Goal: Transaction & Acquisition: Book appointment/travel/reservation

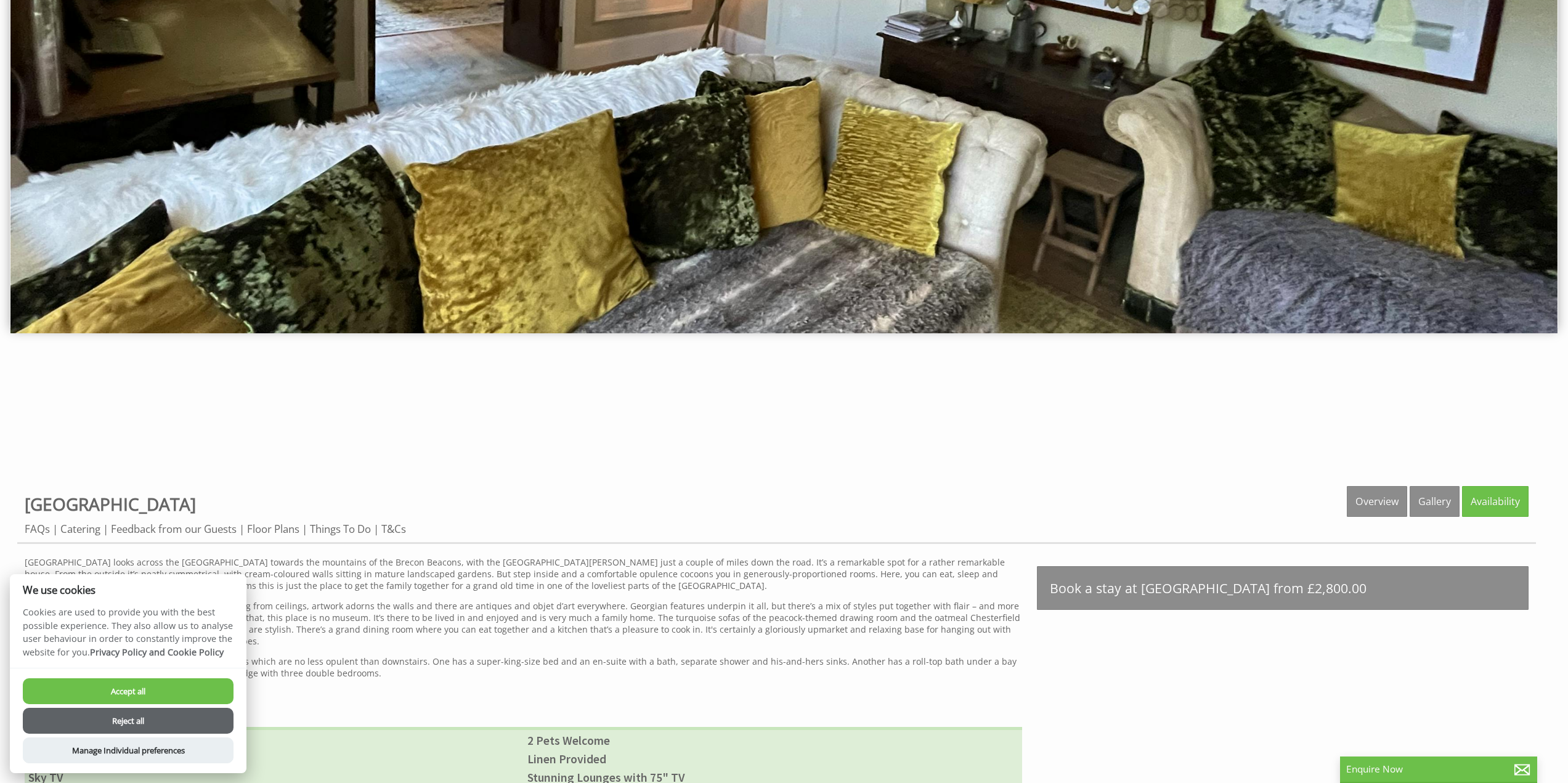
scroll to position [302, 0]
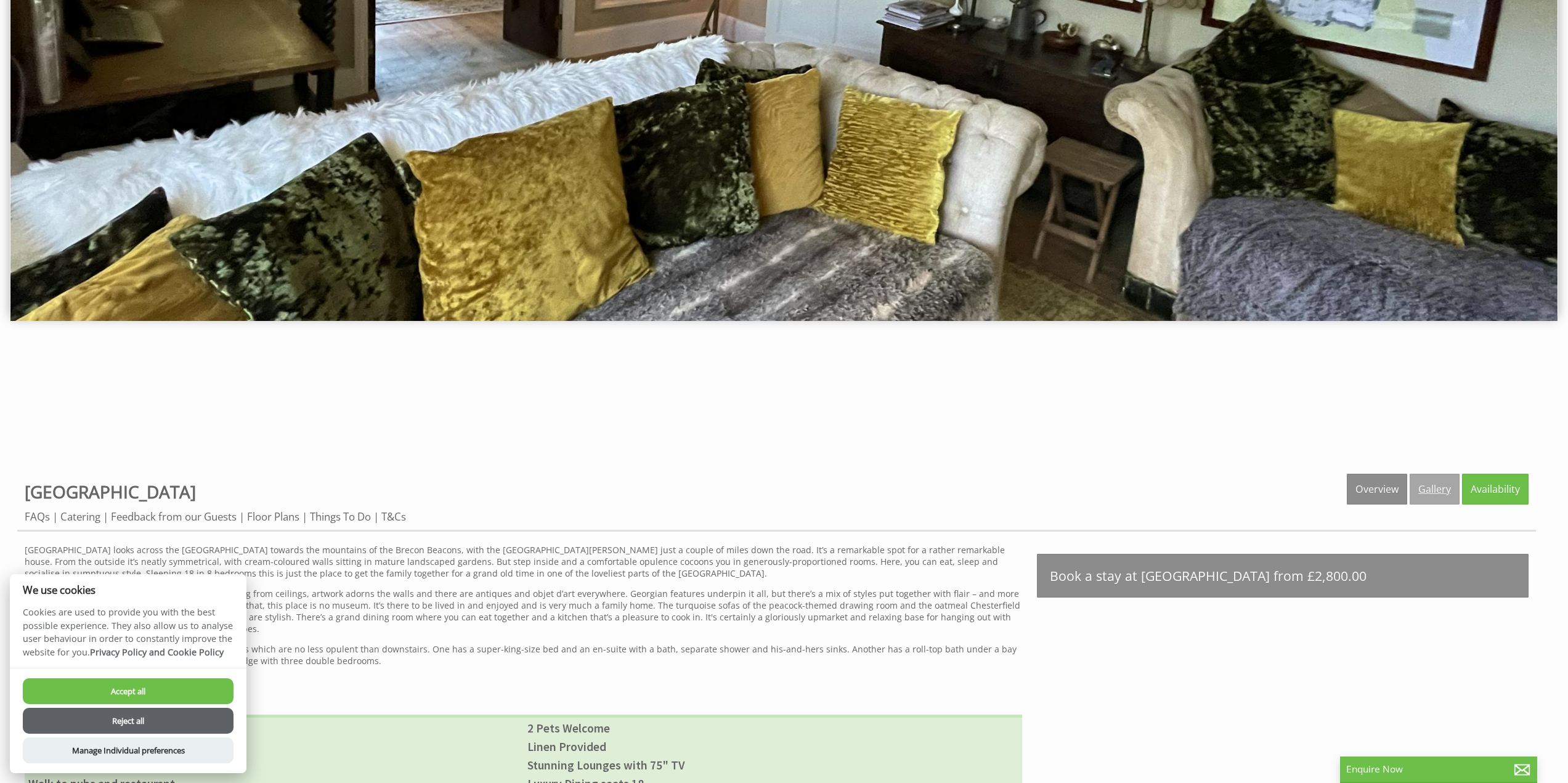
click at [1422, 488] on link "Gallery" at bounding box center [1435, 488] width 50 height 31
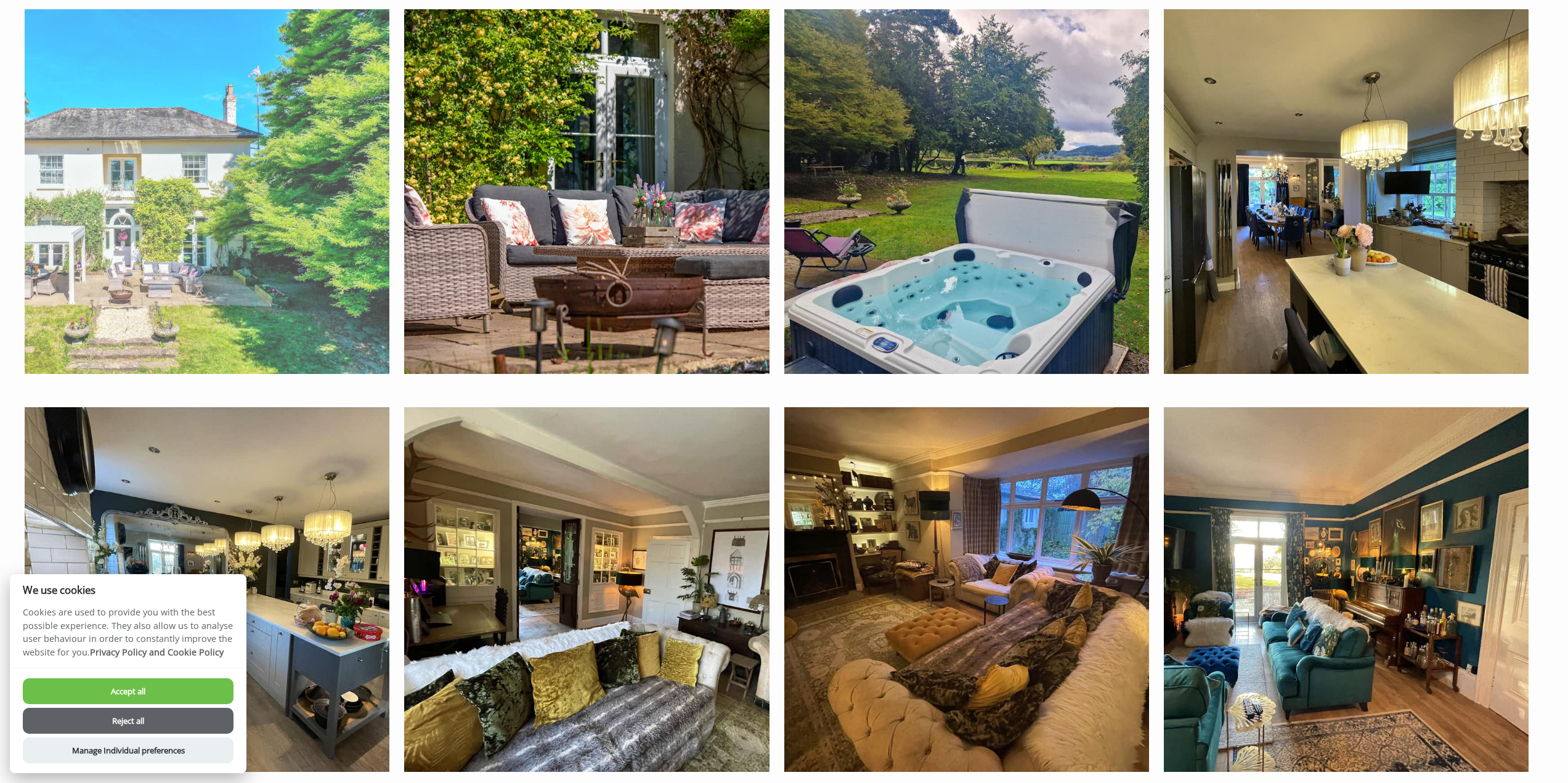
scroll to position [986, 0]
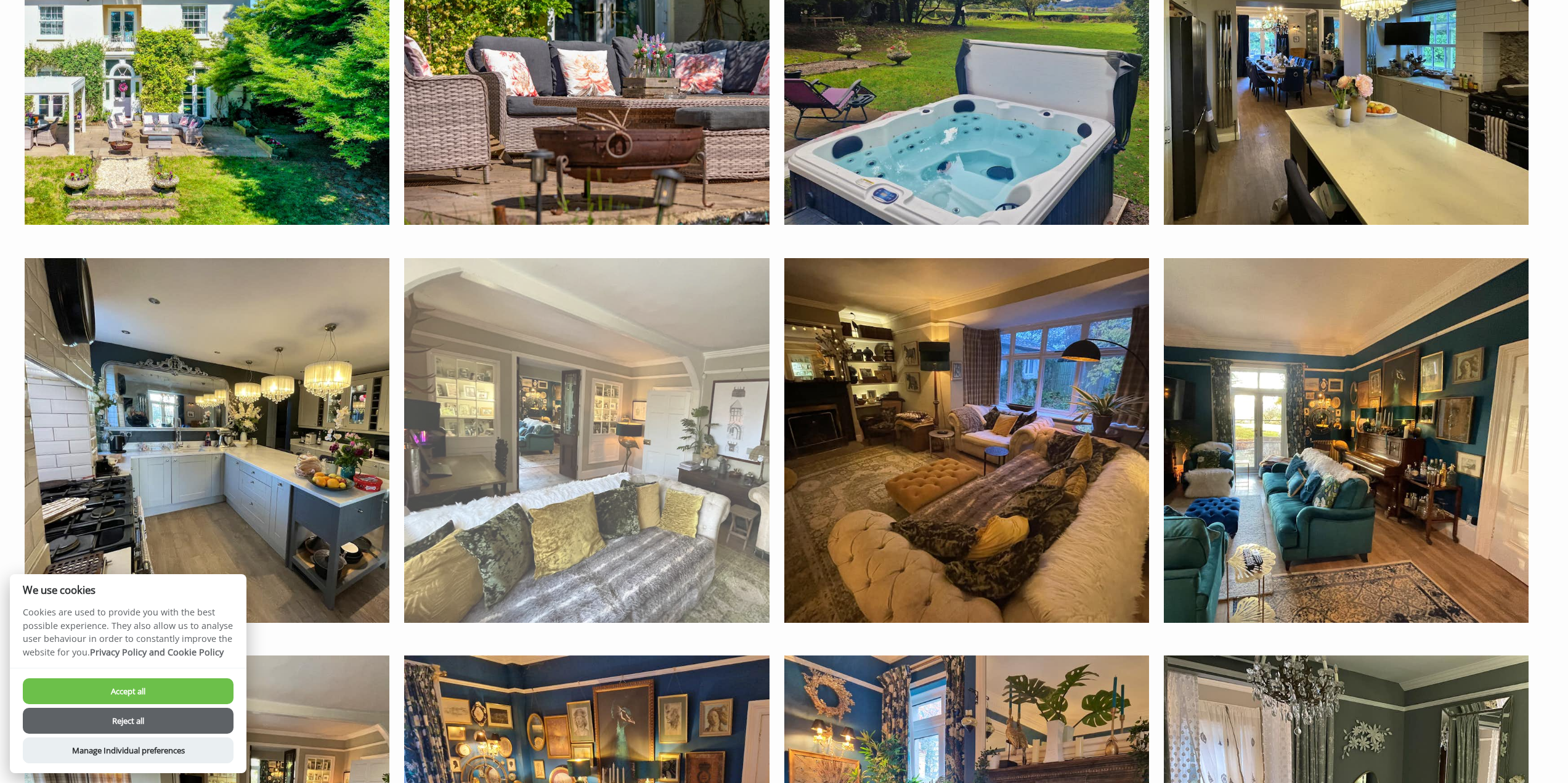
click at [575, 408] on img at bounding box center [586, 440] width 365 height 365
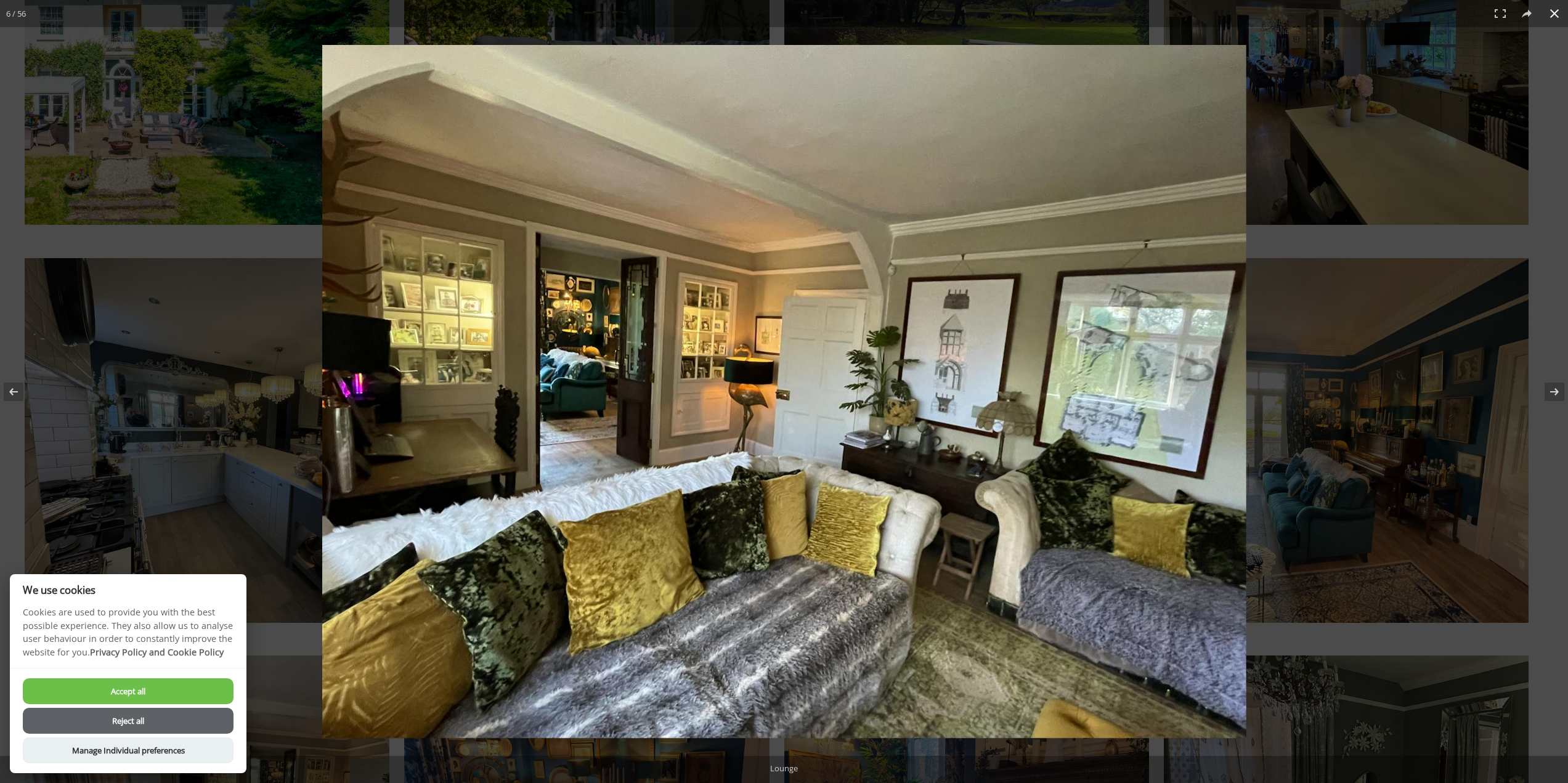
click at [1556, 16] on button at bounding box center [1555, 13] width 27 height 27
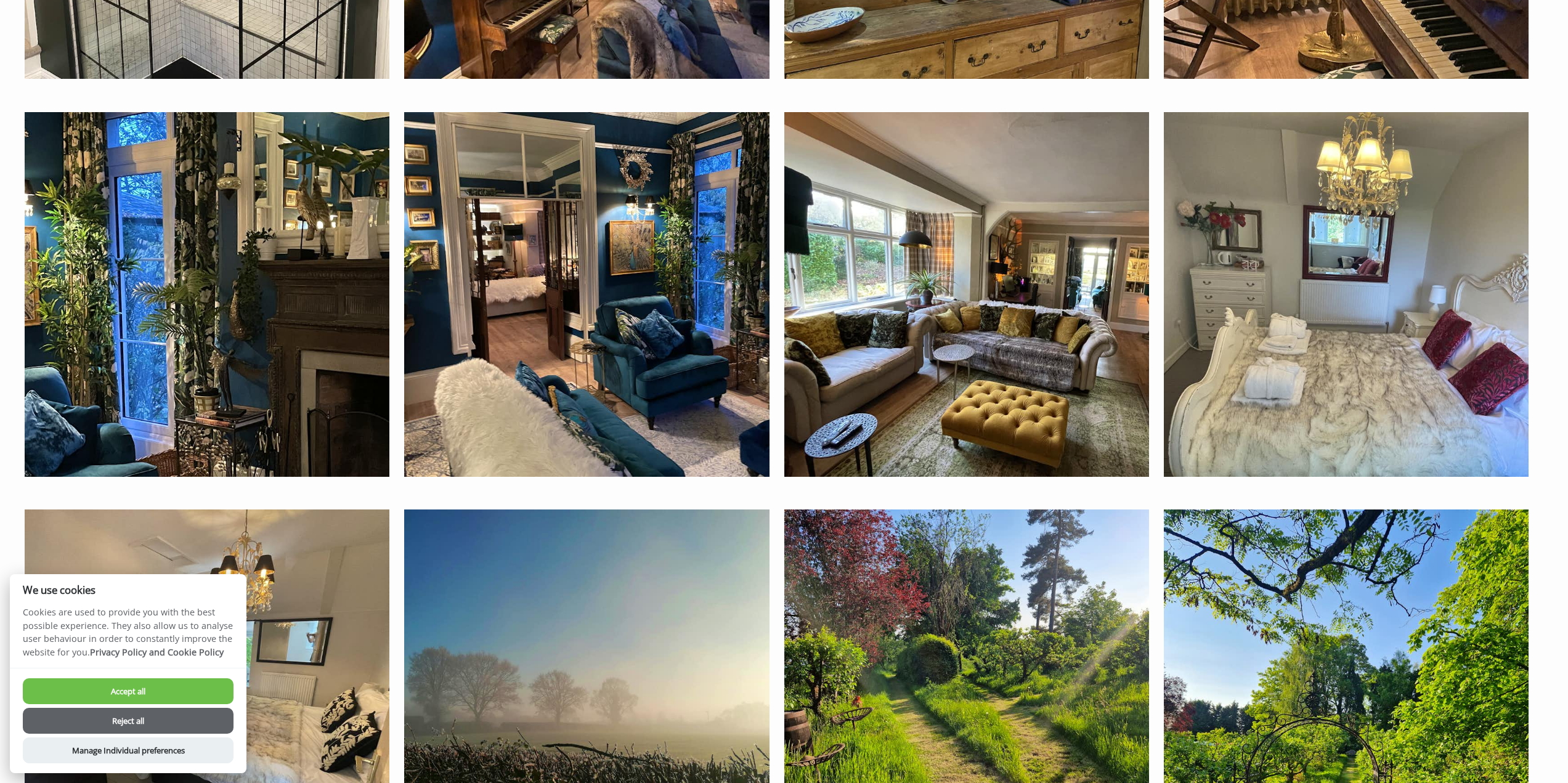
scroll to position [5545, 0]
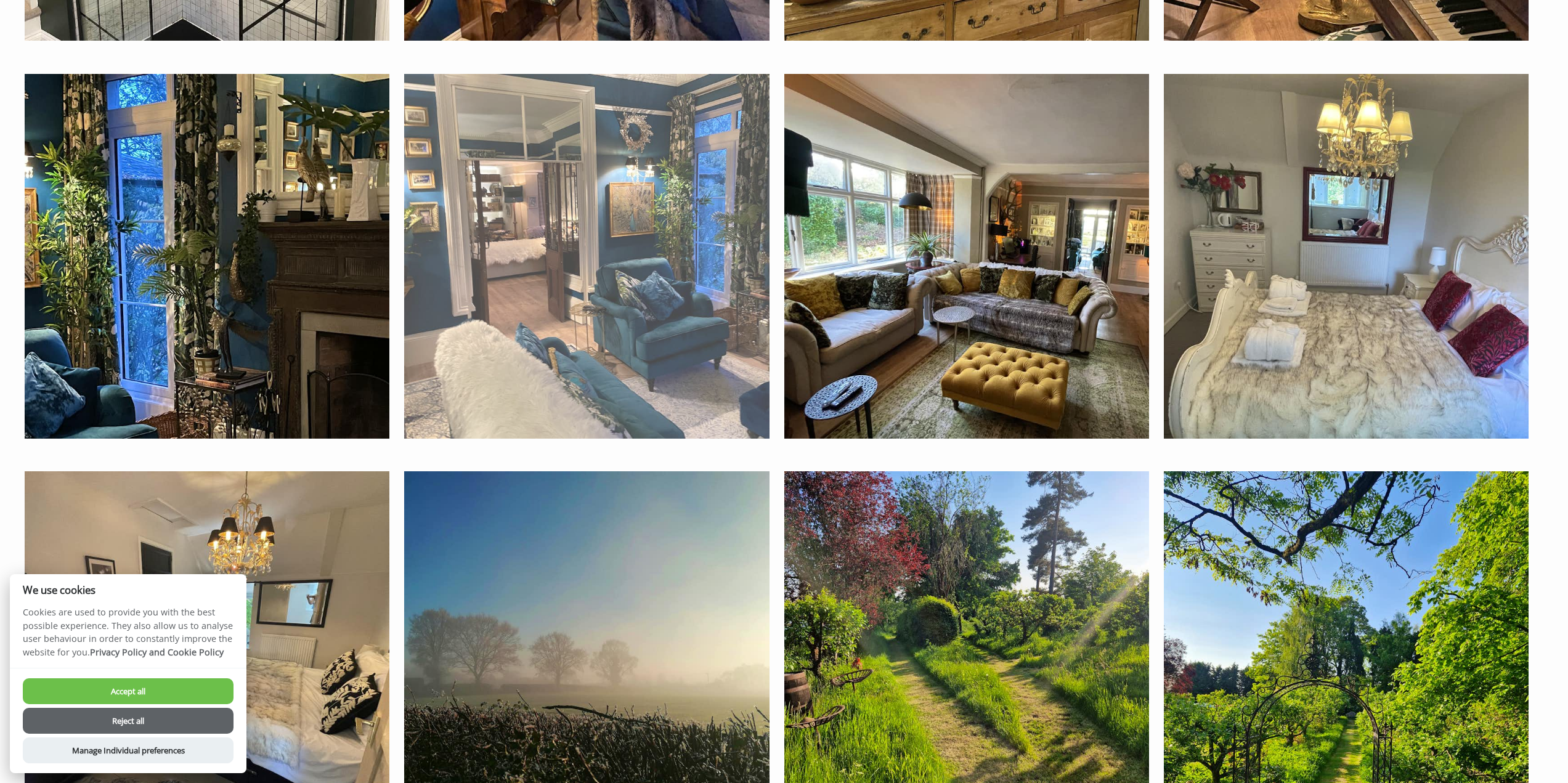
click at [625, 246] on img at bounding box center [586, 256] width 365 height 365
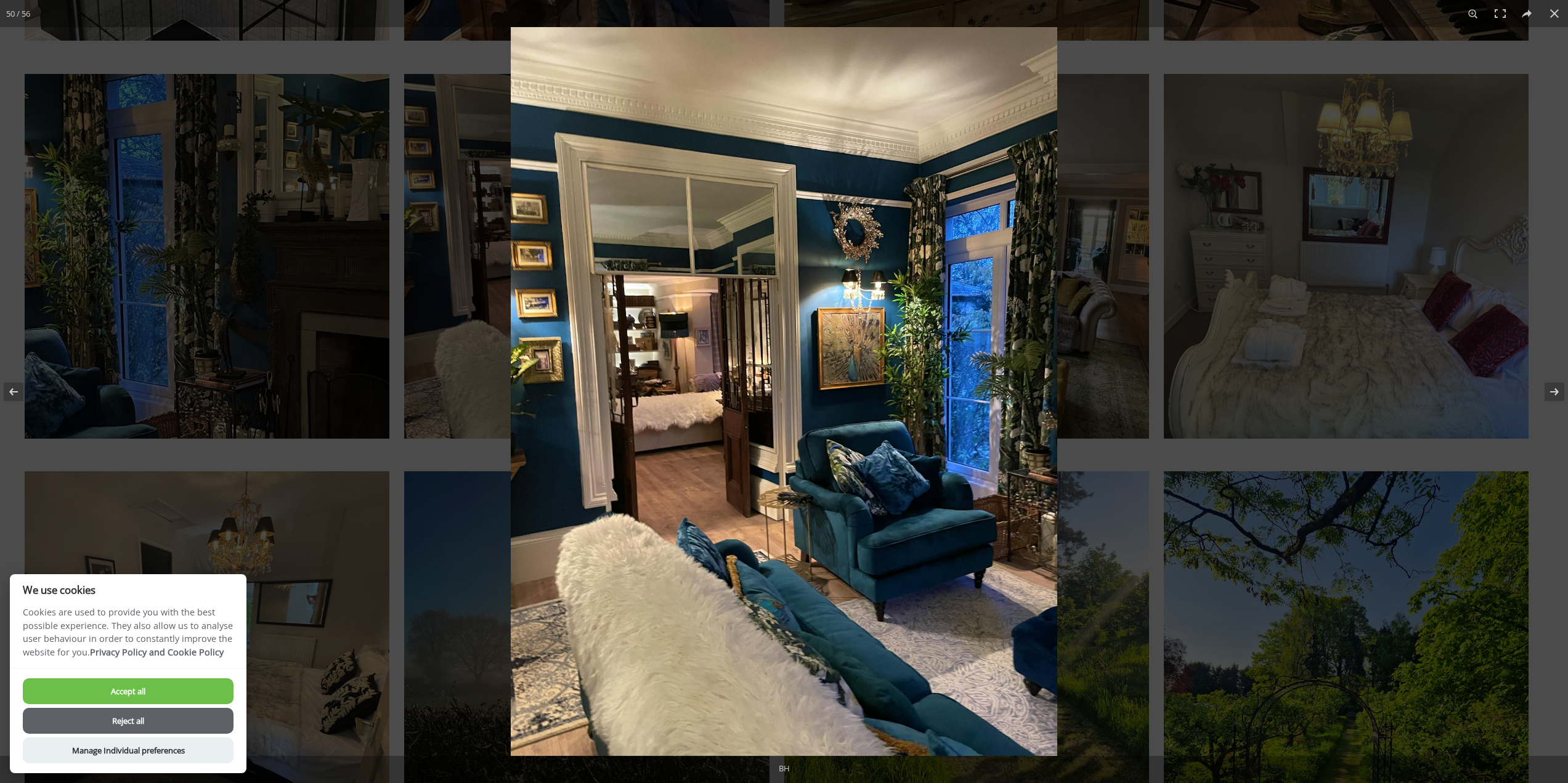
click at [727, 334] on img at bounding box center [784, 392] width 546 height 729
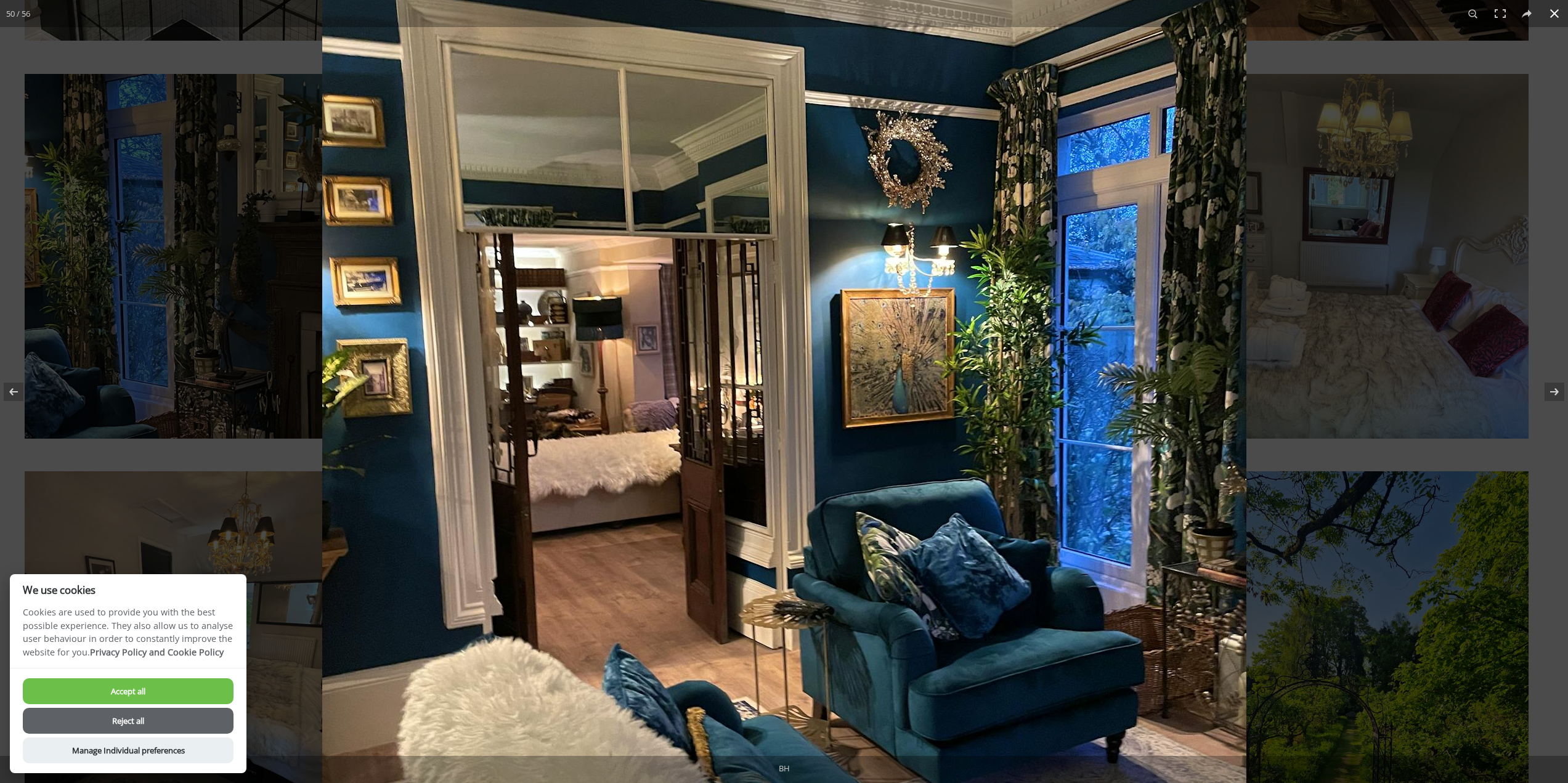
click at [1556, 15] on button at bounding box center [1555, 13] width 27 height 27
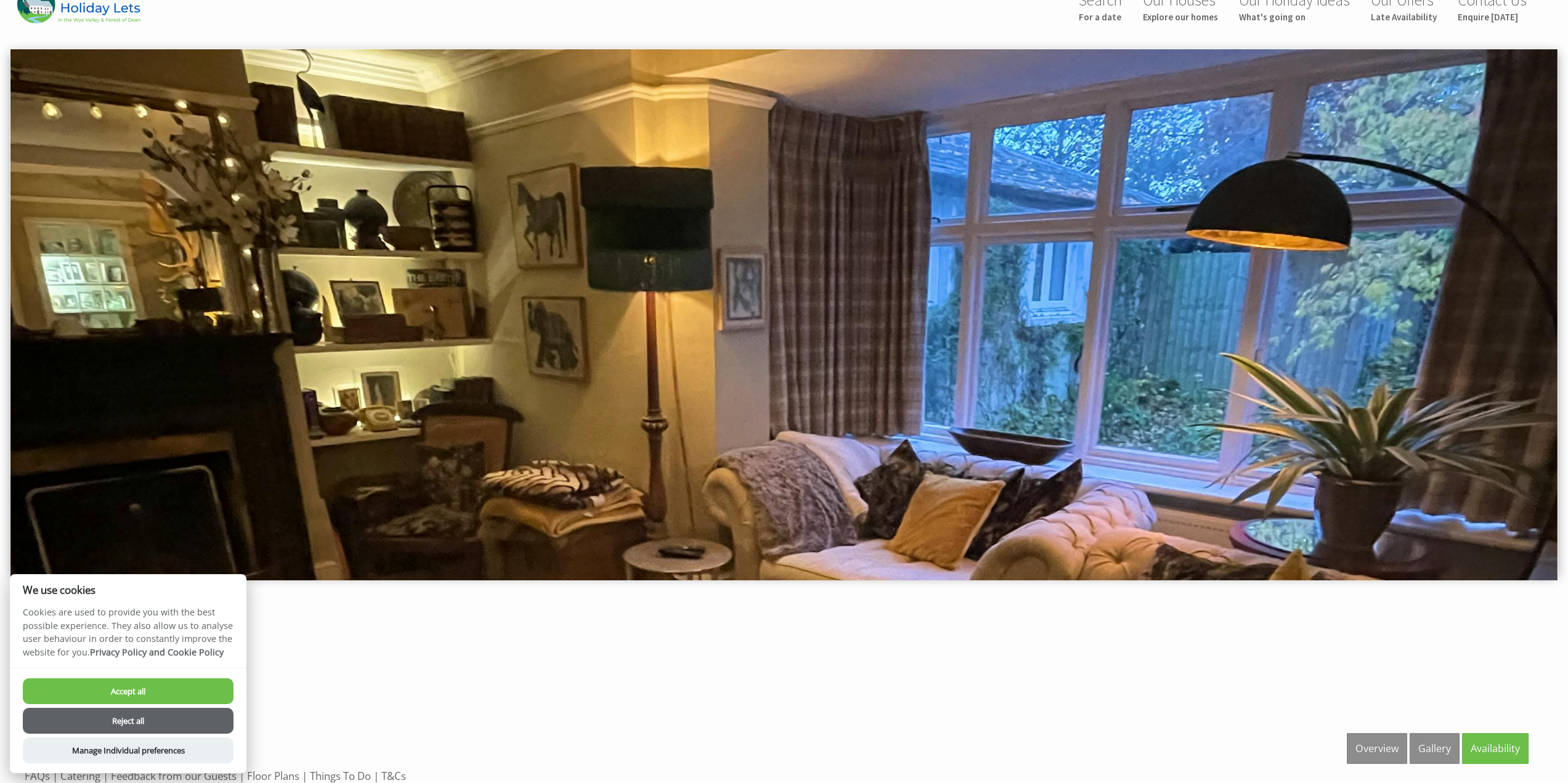
scroll to position [0, 0]
